Goal: Task Accomplishment & Management: Manage account settings

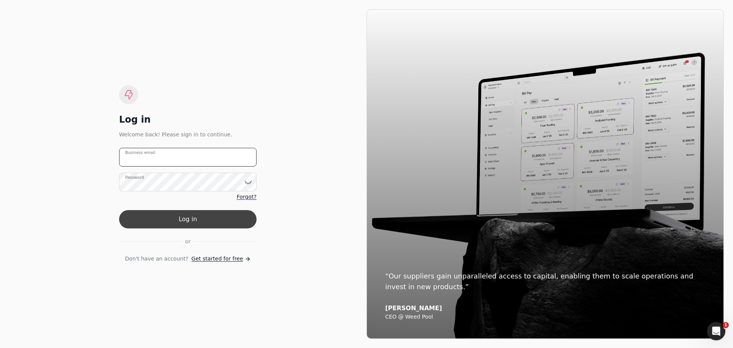
type email "[PERSON_NAME][EMAIL_ADDRESS][DOMAIN_NAME]"
click at [205, 223] on button "Log in" at bounding box center [188, 219] width 138 height 18
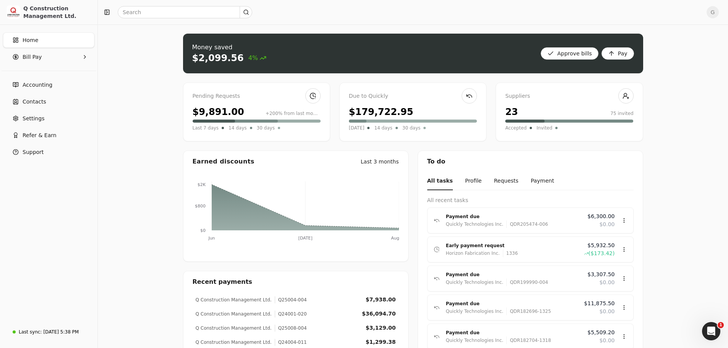
click at [220, 94] on div "Pending Requests" at bounding box center [257, 96] width 128 height 8
click at [309, 93] on link at bounding box center [312, 95] width 15 height 15
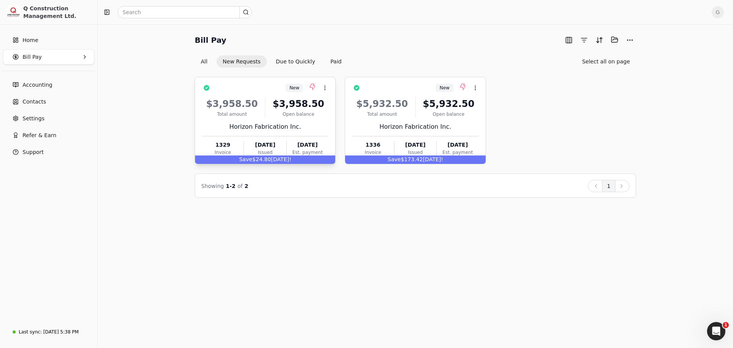
click at [270, 99] on div "$3,958.50" at bounding box center [299, 104] width 60 height 14
click at [327, 86] on icon at bounding box center [325, 88] width 6 height 6
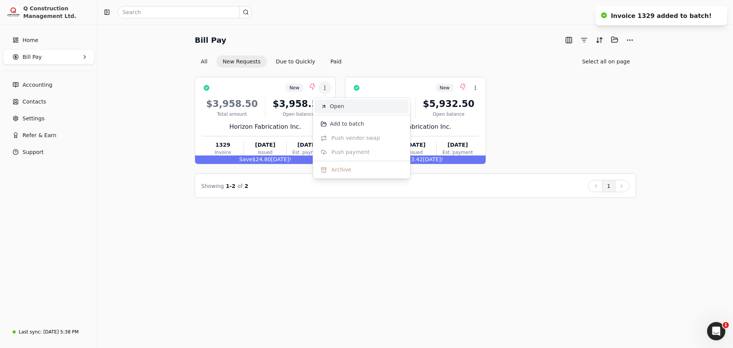
click at [329, 108] on li "Open" at bounding box center [362, 106] width 94 height 14
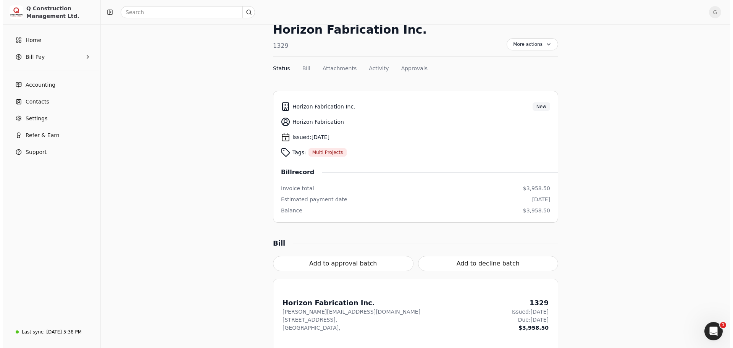
scroll to position [1, 0]
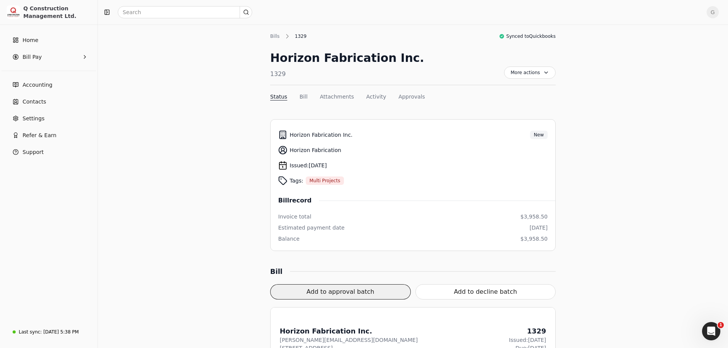
click at [346, 293] on button "Add to approval batch" at bounding box center [340, 291] width 141 height 15
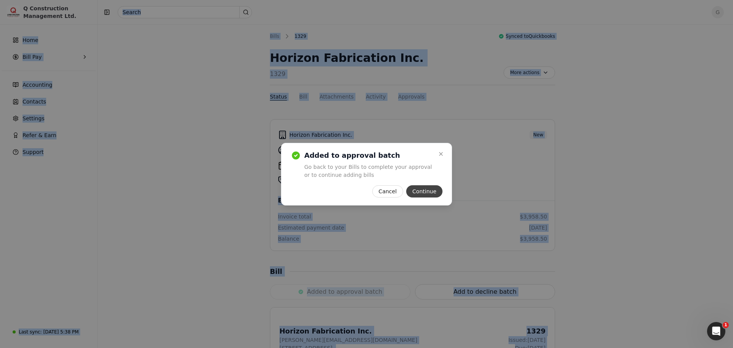
click at [423, 193] on button "Continue" at bounding box center [424, 191] width 36 height 12
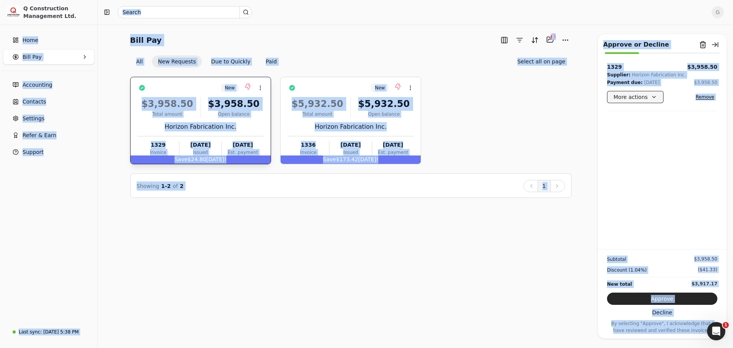
click at [652, 100] on button "More actions" at bounding box center [635, 97] width 57 height 12
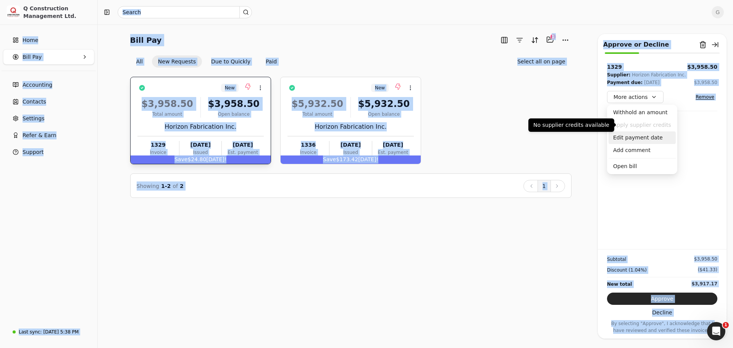
click at [646, 139] on div "Edit payment date" at bounding box center [642, 137] width 67 height 13
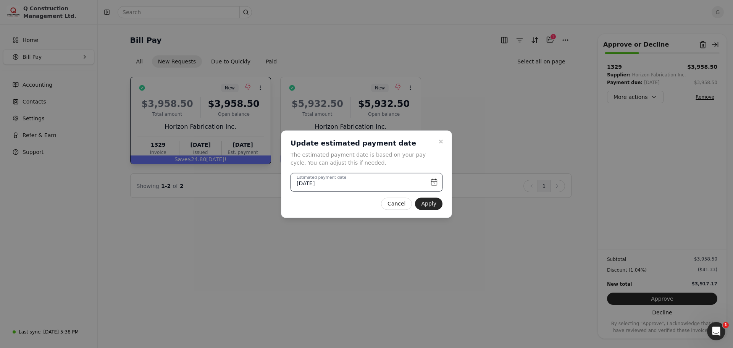
click at [366, 178] on input "[DATE]" at bounding box center [367, 182] width 152 height 19
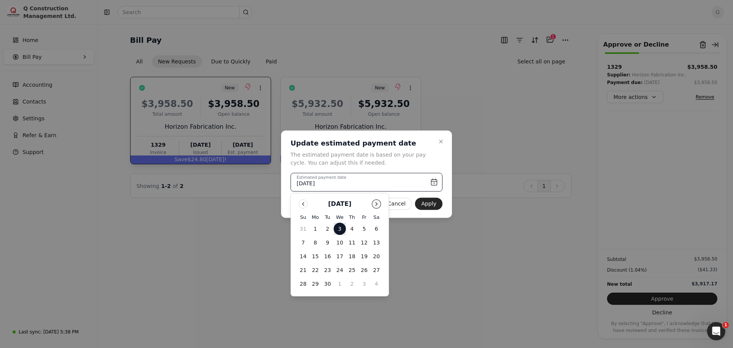
click at [378, 203] on button "Go to next month" at bounding box center [376, 203] width 9 height 9
click at [316, 243] on button "6" at bounding box center [315, 242] width 12 height 12
type input "[DATE]"
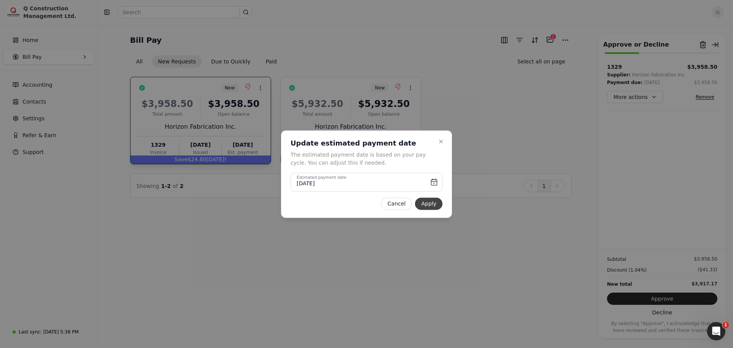
click at [427, 206] on button "Apply" at bounding box center [429, 203] width 28 height 12
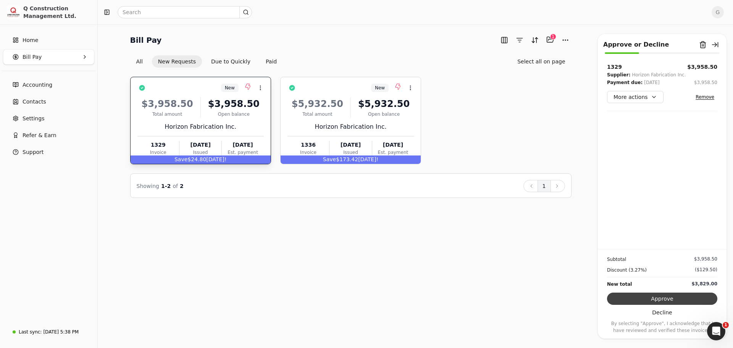
click at [653, 296] on button "Approve" at bounding box center [662, 299] width 110 height 12
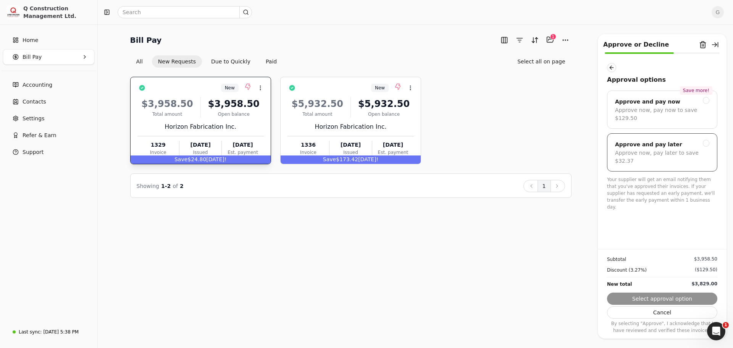
click at [707, 140] on div at bounding box center [706, 143] width 7 height 7
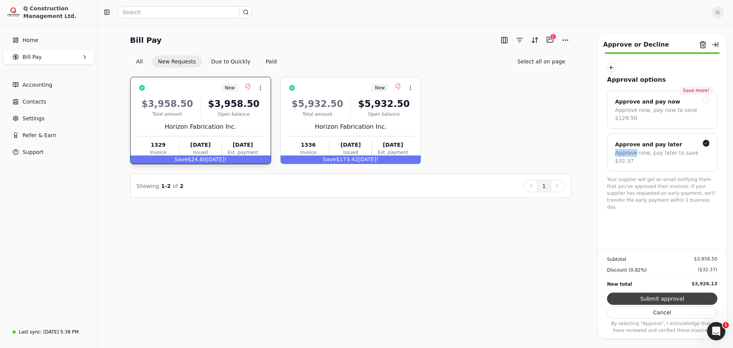
click at [670, 297] on button "Submit approval" at bounding box center [662, 299] width 110 height 12
click at [670, 297] on div "Subtotal $3,958.50 Discount (0.82%) ($32.37) New total $3,926.13 Submit approva…" at bounding box center [662, 291] width 129 height 85
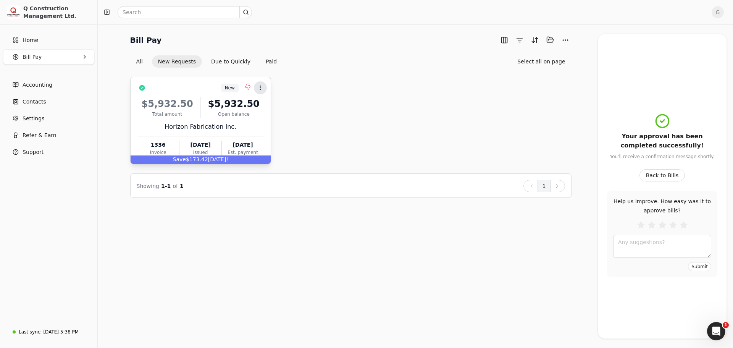
click at [265, 88] on button "Context Menu Button" at bounding box center [260, 87] width 13 height 13
click at [272, 105] on span "Open" at bounding box center [272, 106] width 14 height 8
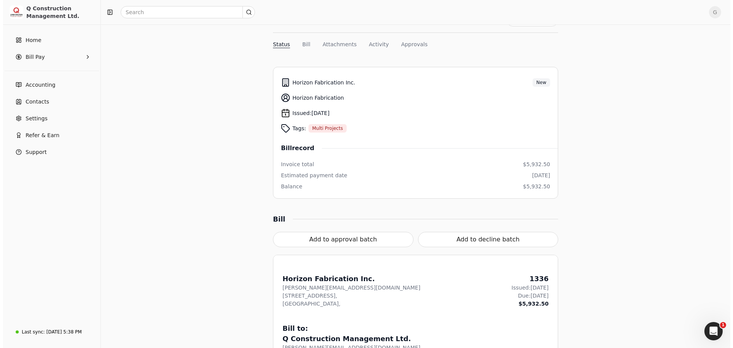
scroll to position [58, 0]
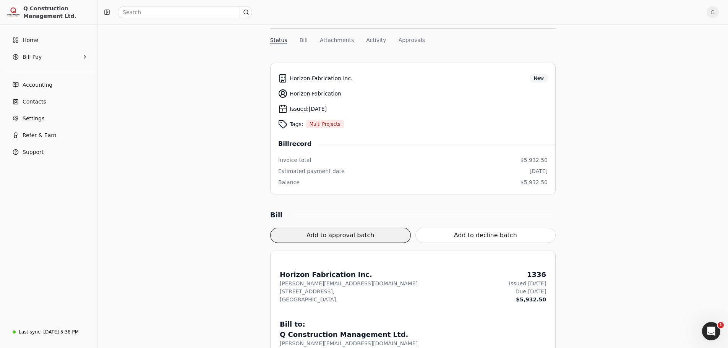
click at [317, 237] on button "Add to approval batch" at bounding box center [340, 235] width 141 height 15
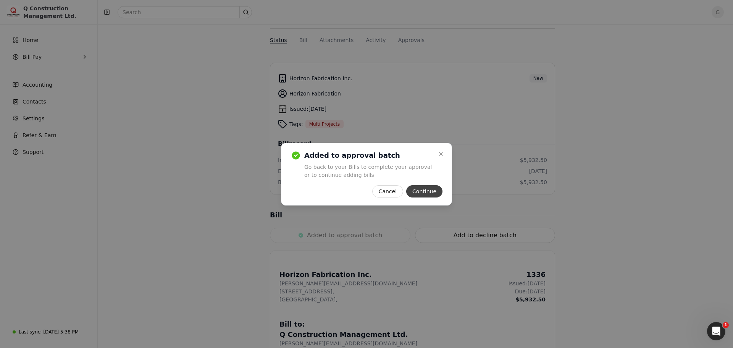
click at [433, 188] on button "Continue" at bounding box center [424, 191] width 36 height 12
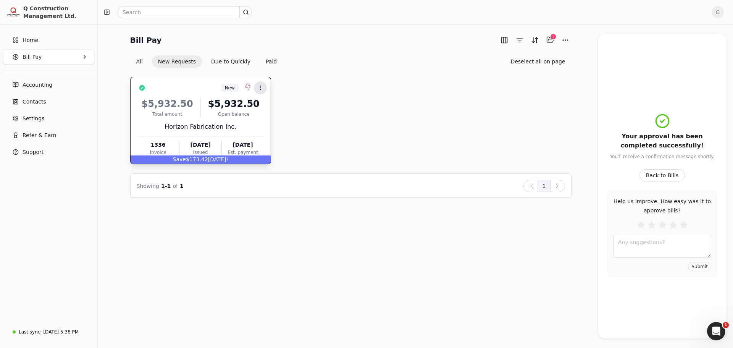
click at [261, 86] on circle at bounding box center [260, 86] width 0 height 0
click at [269, 107] on span "Open" at bounding box center [272, 106] width 14 height 8
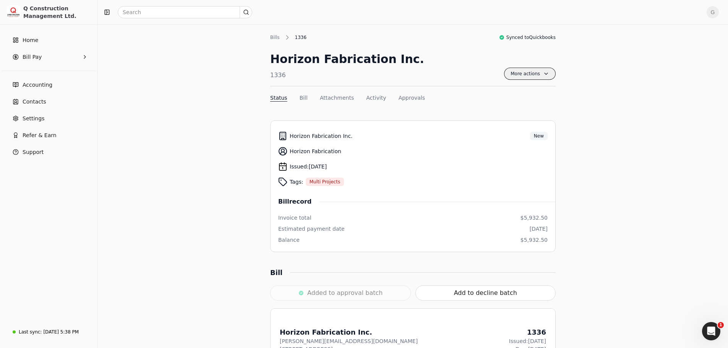
click at [515, 74] on span "More actions" at bounding box center [530, 74] width 52 height 12
click at [463, 65] on div "Horizon Fabrication Inc. 1336 More actions Context Menu Button" at bounding box center [412, 68] width 285 height 36
click at [275, 37] on div "Bills" at bounding box center [276, 37] width 13 height 7
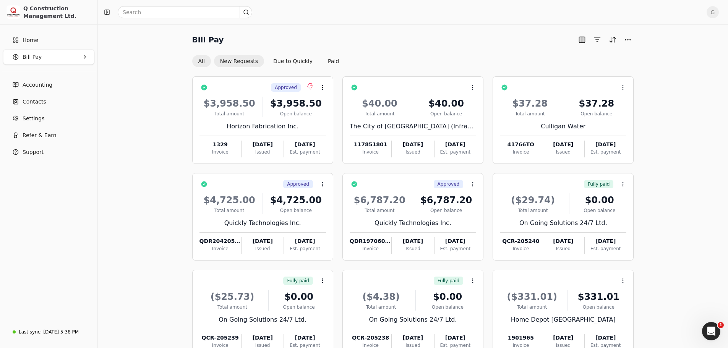
click at [243, 61] on button "New Requests" at bounding box center [239, 61] width 50 height 12
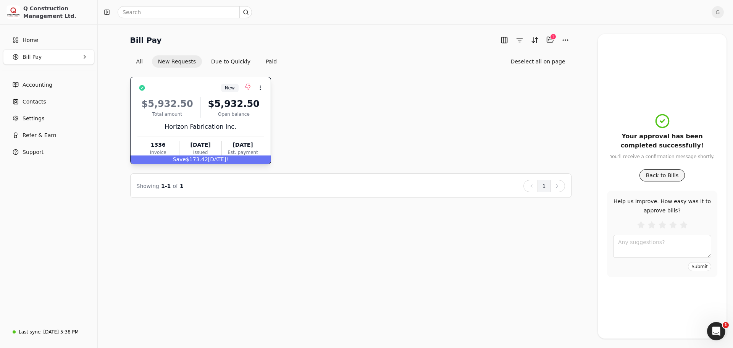
click at [665, 177] on button "Back to Bills" at bounding box center [663, 175] width 46 height 12
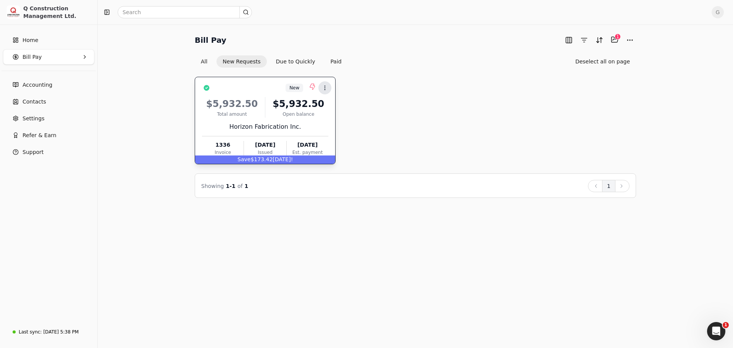
click at [324, 91] on button "Context Menu Button" at bounding box center [325, 87] width 13 height 13
click at [325, 90] on icon at bounding box center [325, 88] width 6 height 6
click at [325, 89] on icon at bounding box center [325, 88] width 6 height 6
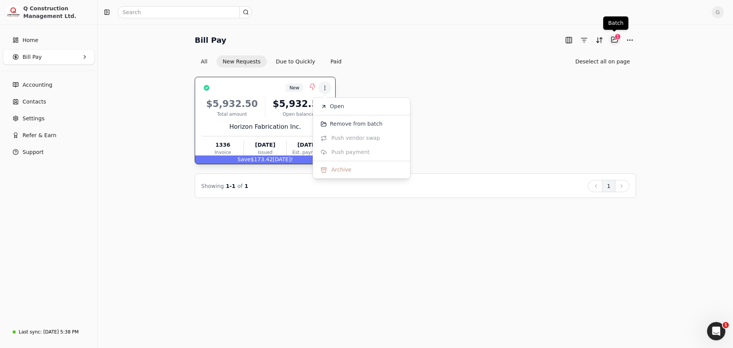
click at [618, 42] on button "Selected items: 1" at bounding box center [615, 40] width 12 height 12
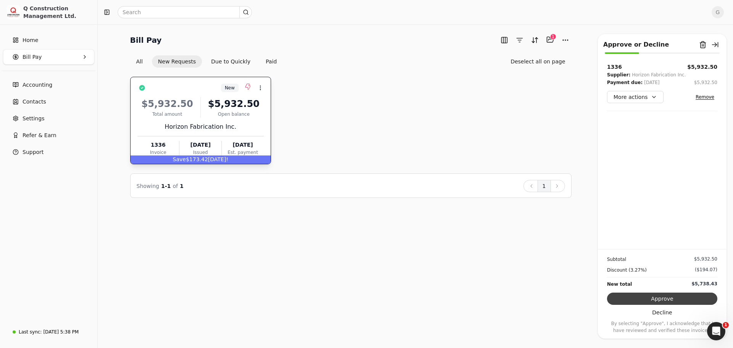
click at [656, 295] on button "Approve" at bounding box center [662, 299] width 110 height 12
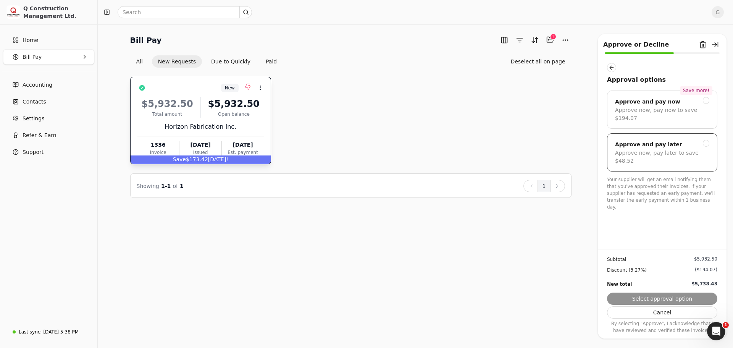
click at [691, 133] on div "Approve and pay later Approve now, pay later to save $48.52" at bounding box center [662, 152] width 110 height 38
click at [651, 298] on button "Submit approval" at bounding box center [662, 299] width 110 height 12
